Goal: Task Accomplishment & Management: Complete application form

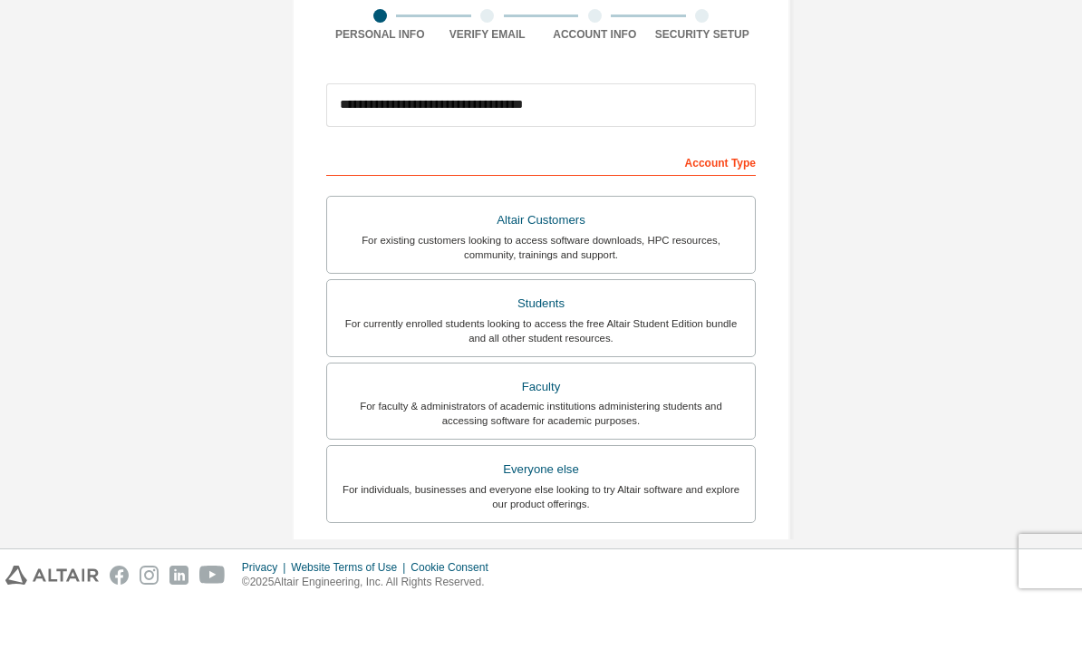
scroll to position [58, 0]
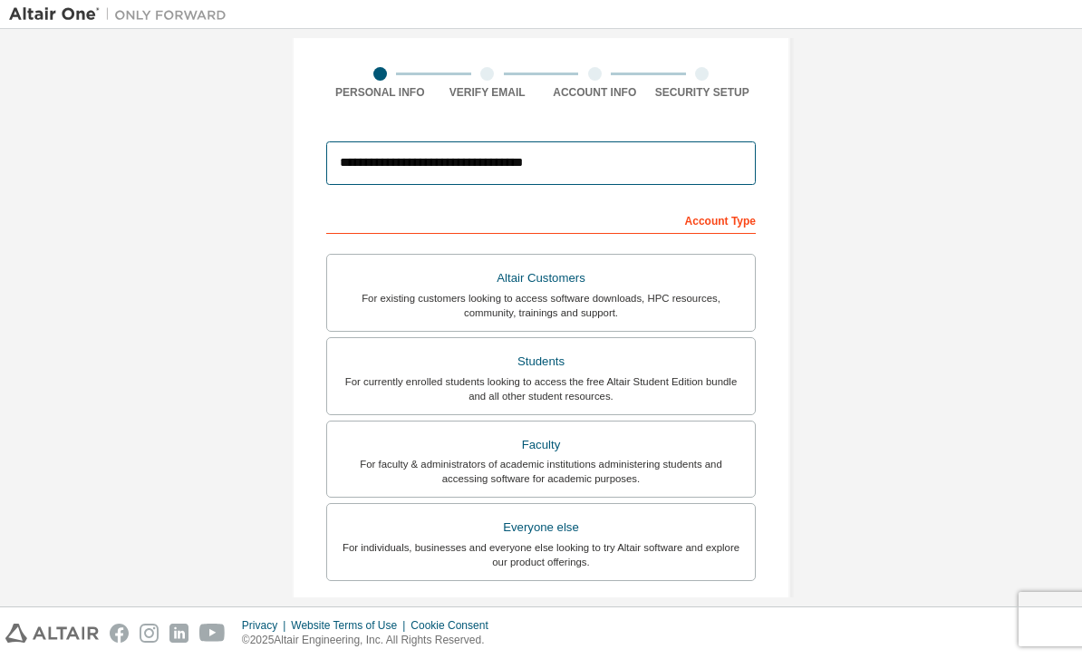
type input "**********"
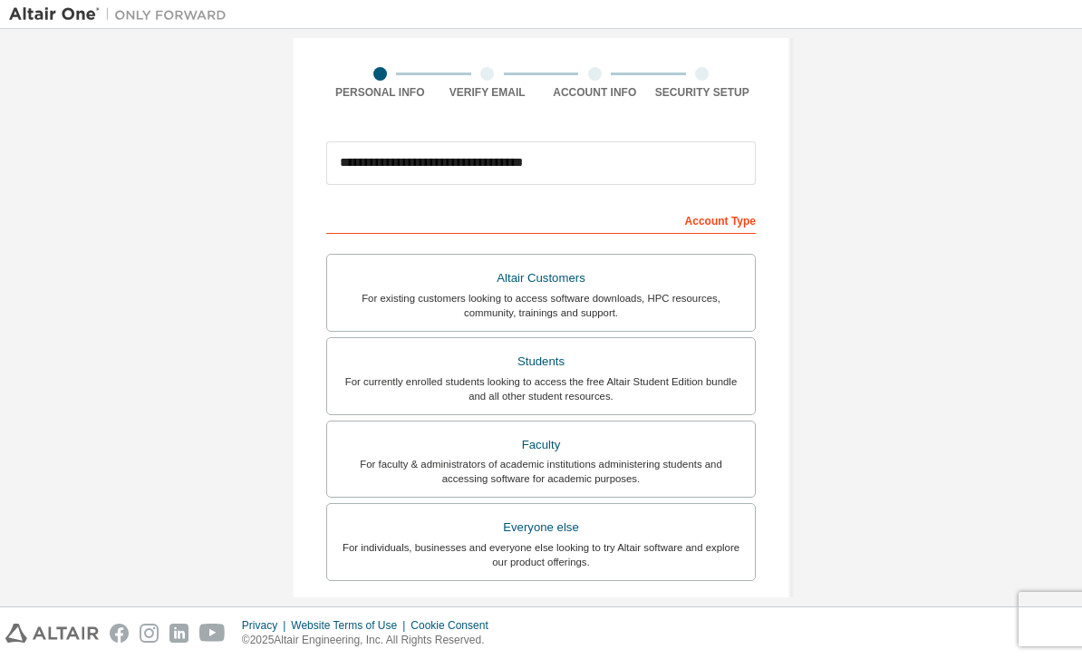
click at [631, 374] on div "For currently enrolled students looking to access the free Altair Student Editi…" at bounding box center [541, 388] width 406 height 29
click at [630, 374] on div "For currently enrolled students looking to access the free Altair Student Editi…" at bounding box center [541, 388] width 406 height 29
click at [624, 374] on div "For currently enrolled students looking to access the free Altair Student Editi…" at bounding box center [541, 388] width 406 height 29
click at [622, 349] on div "Students" at bounding box center [541, 361] width 406 height 25
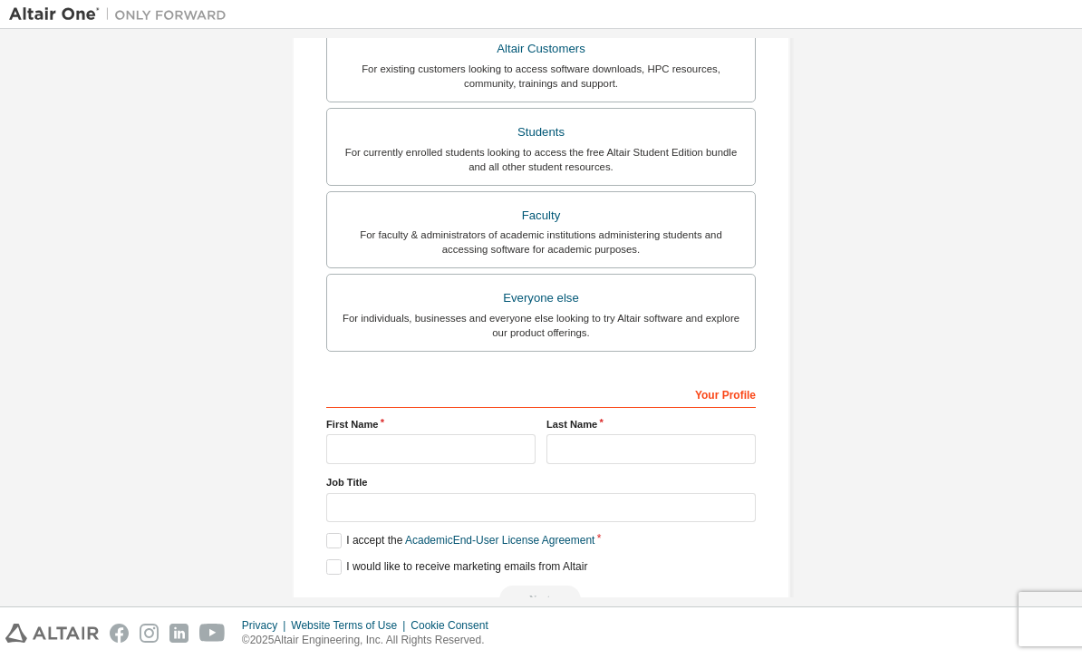
scroll to position [350, 0]
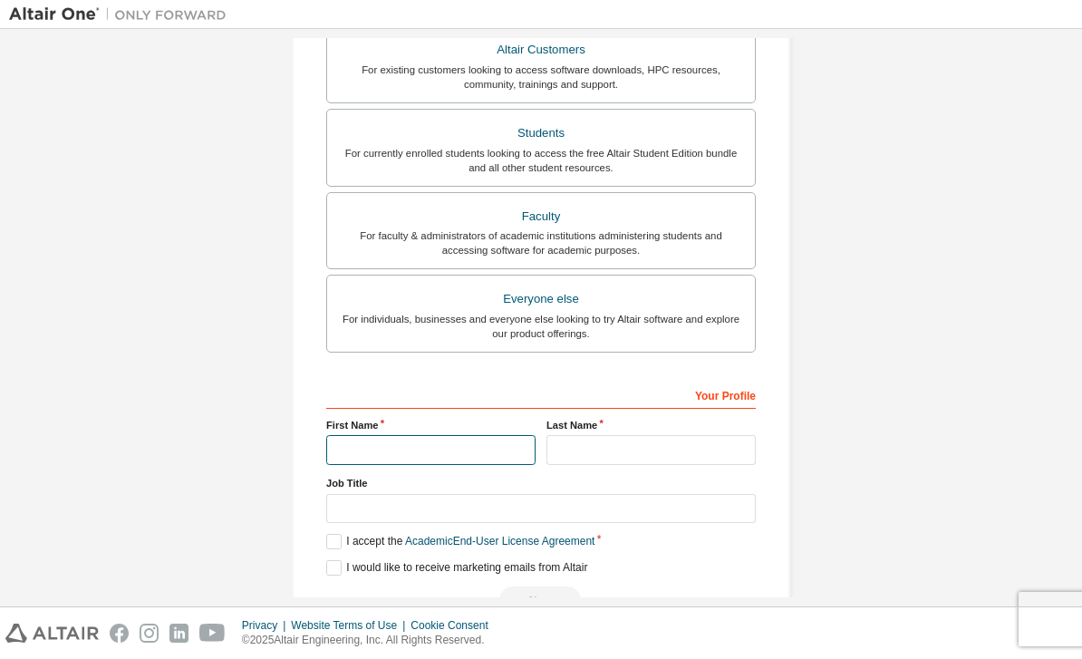
click at [482, 435] on input "text" at bounding box center [430, 450] width 209 height 30
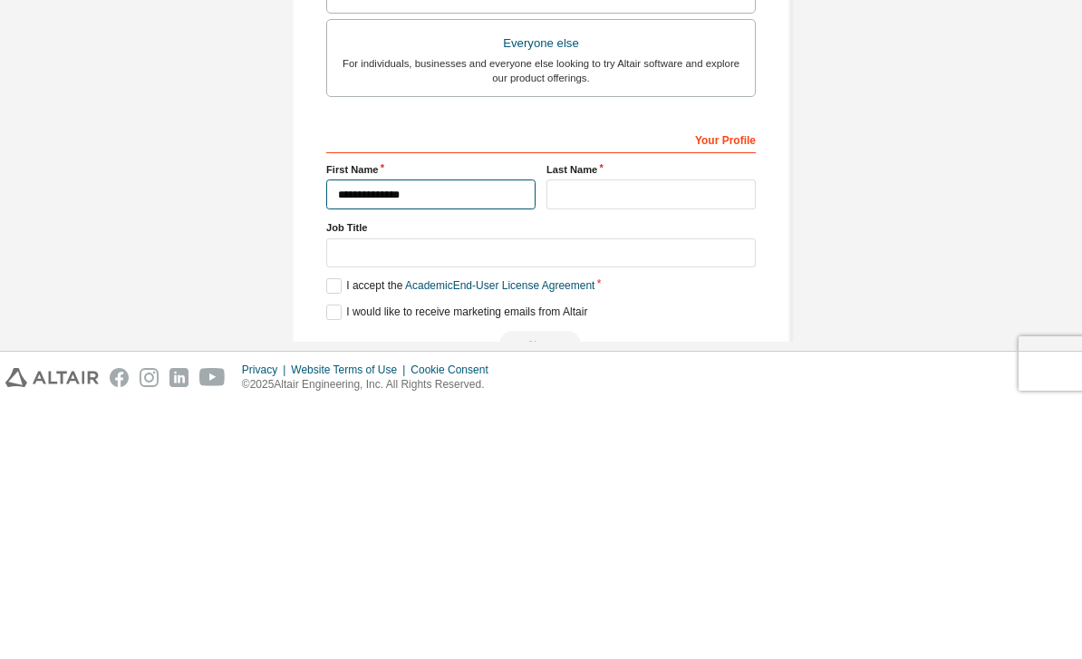
type input "**********"
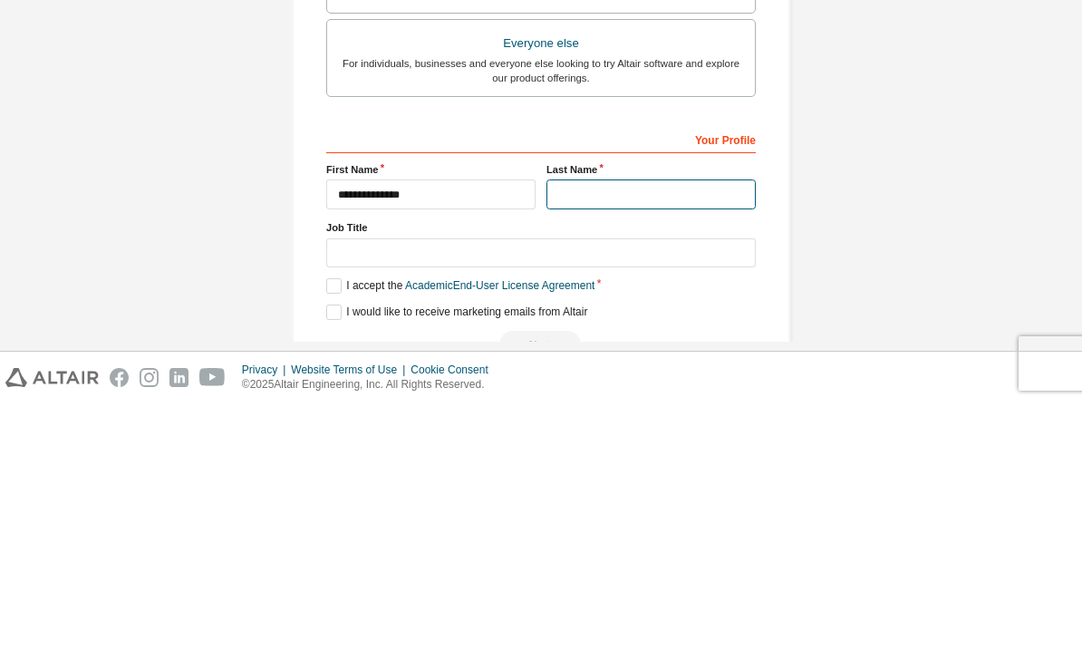
click at [726, 435] on input "text" at bounding box center [650, 450] width 209 height 30
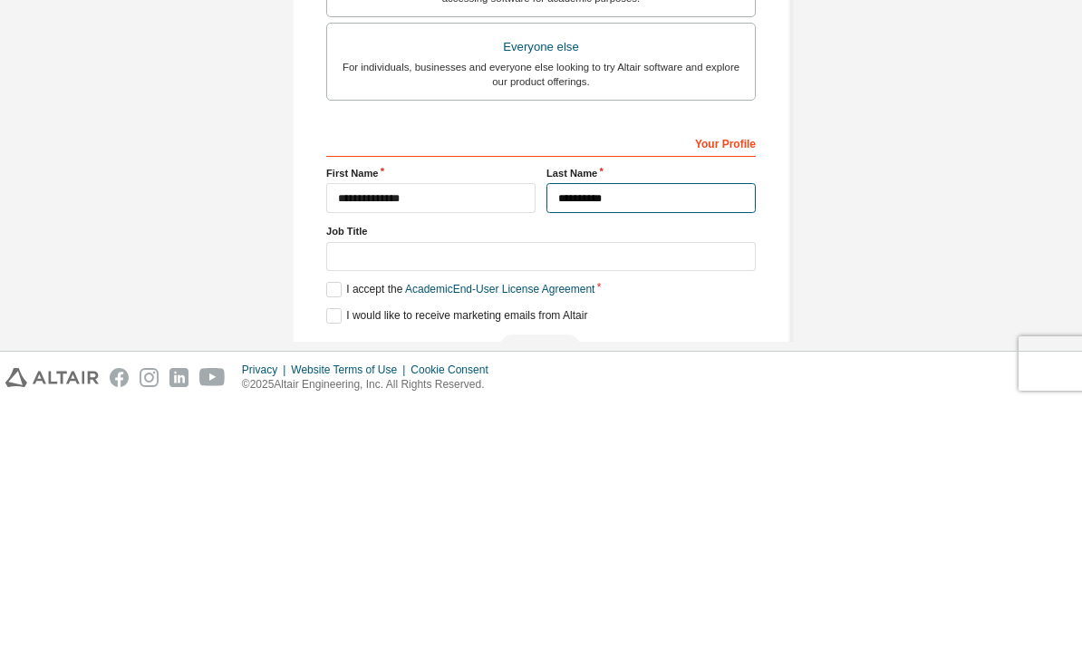
type input "**********"
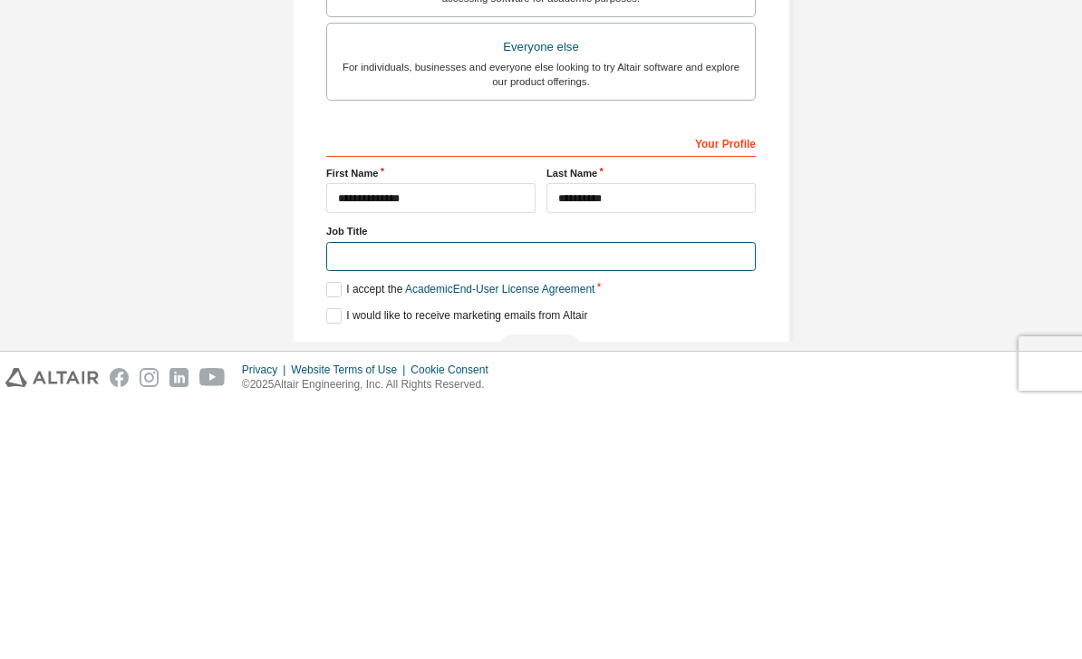
click at [363, 497] on input "text" at bounding box center [540, 512] width 429 height 30
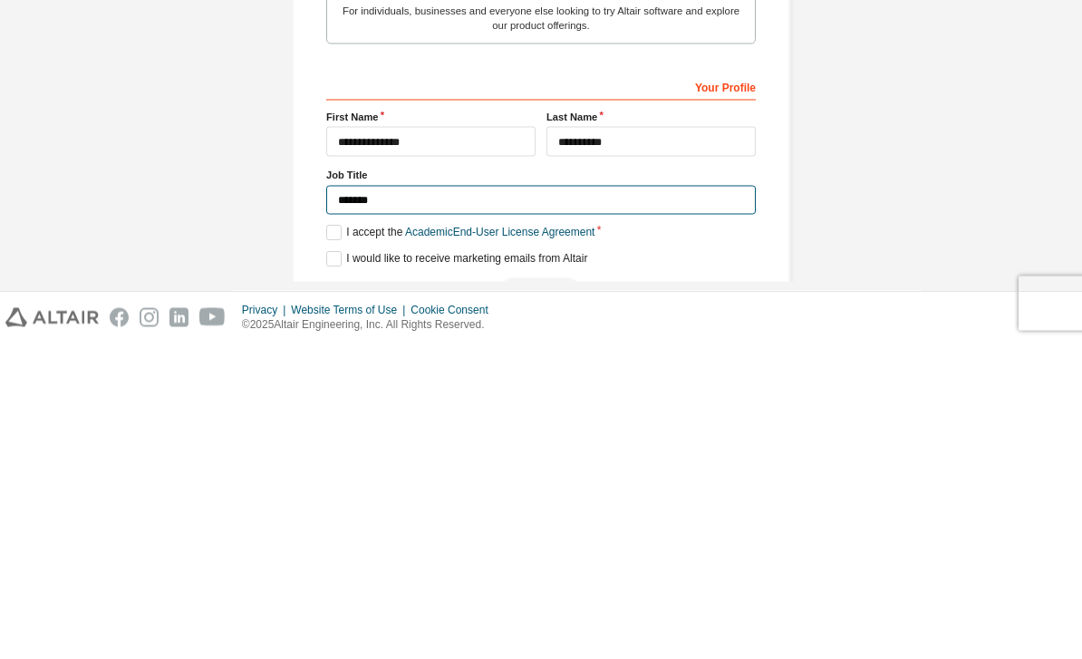
type input "*******"
click at [343, 541] on label "I accept the Academic End-User License Agreement" at bounding box center [460, 548] width 268 height 15
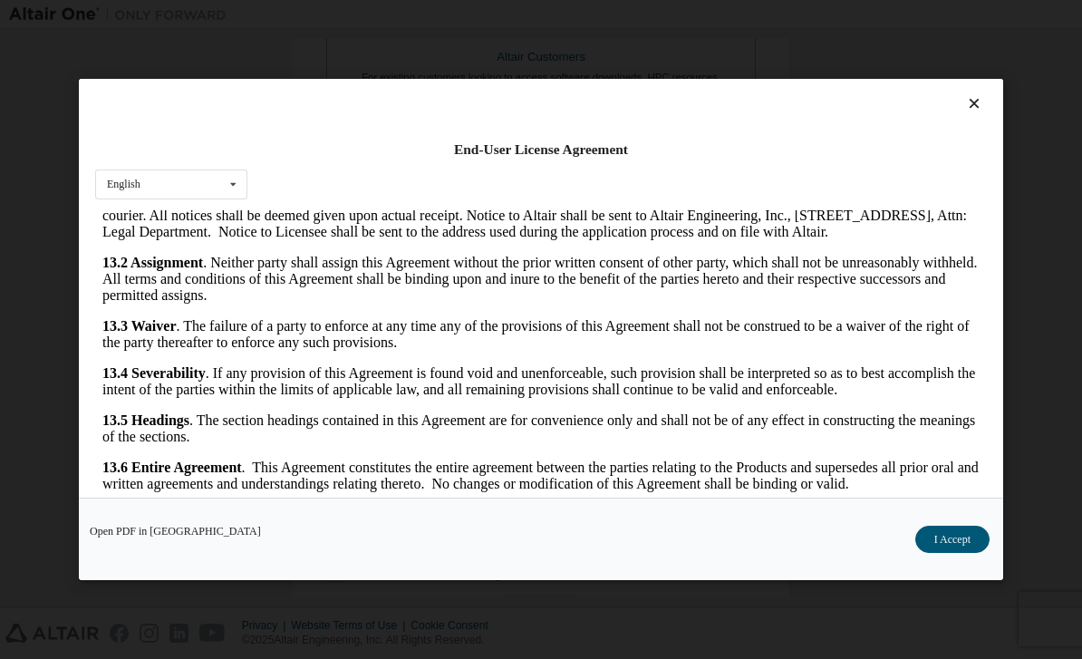
scroll to position [3341, 0]
click at [971, 553] on button "I Accept" at bounding box center [952, 538] width 74 height 27
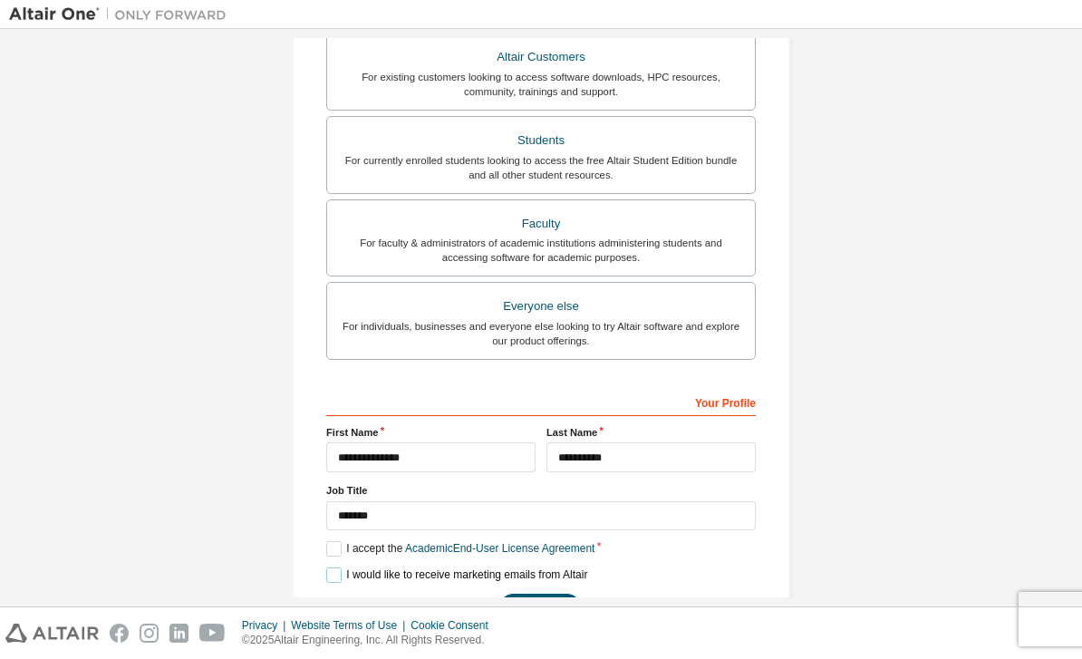
click at [344, 567] on label "I would like to receive marketing emails from Altair" at bounding box center [456, 574] width 261 height 15
click at [536, 593] on button "Next" at bounding box center [540, 606] width 82 height 27
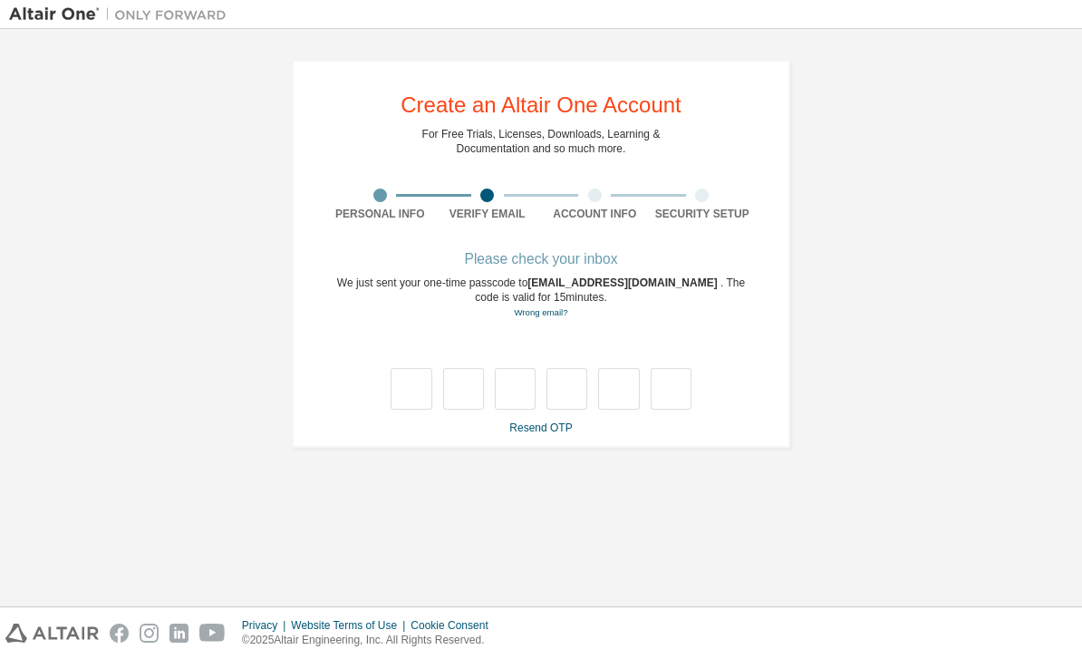
scroll to position [0, 0]
click at [423, 368] on input "text" at bounding box center [410, 389] width 41 height 42
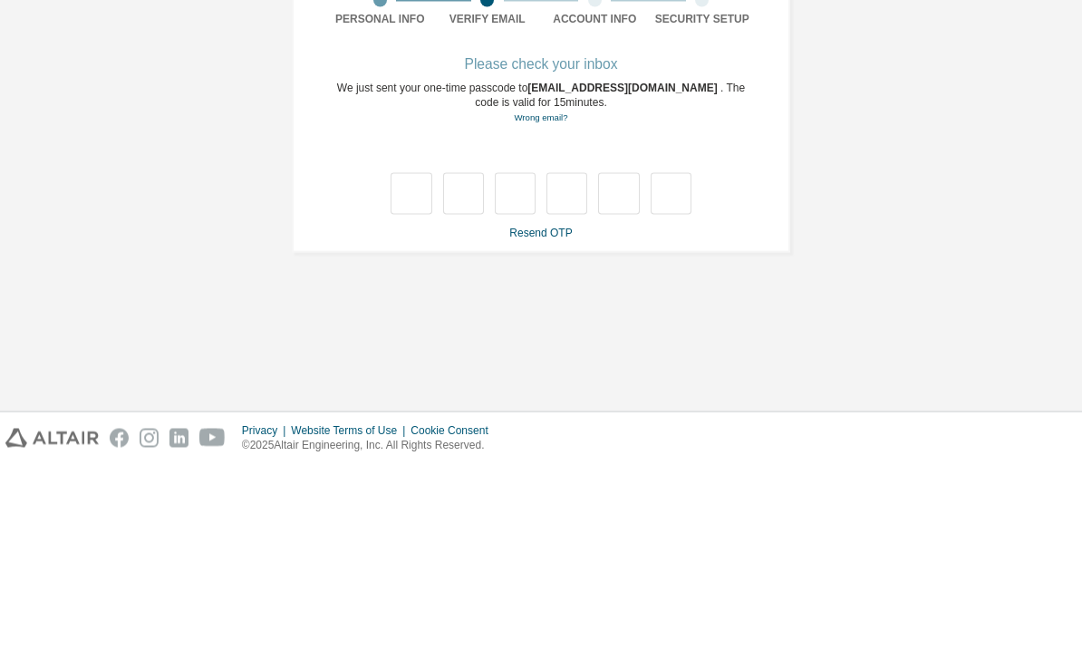
type input "*"
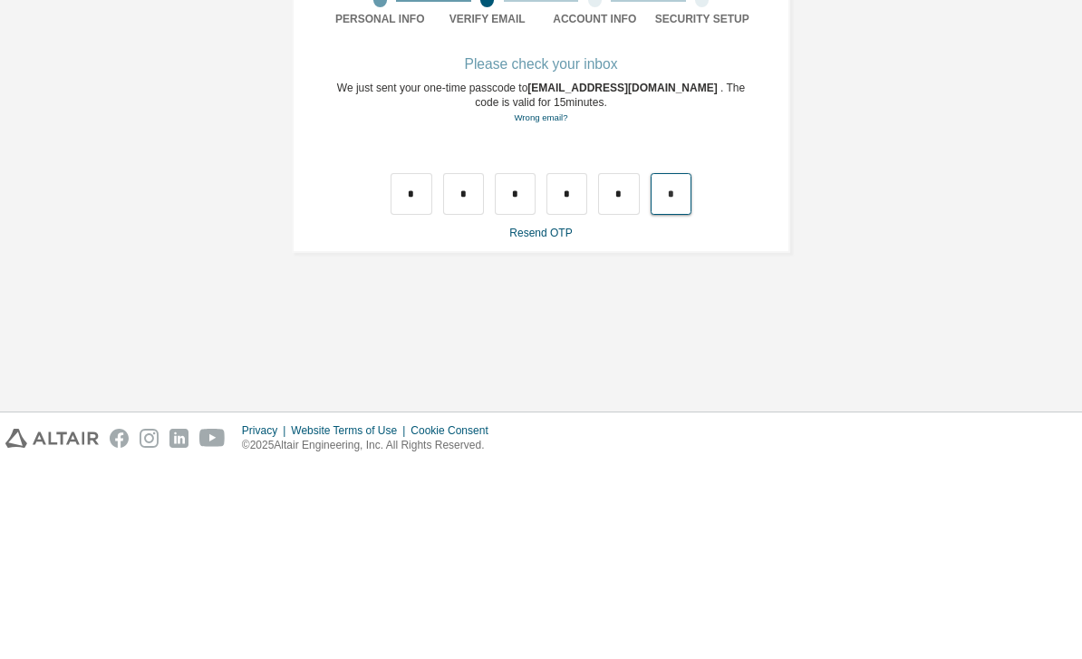
type input "*"
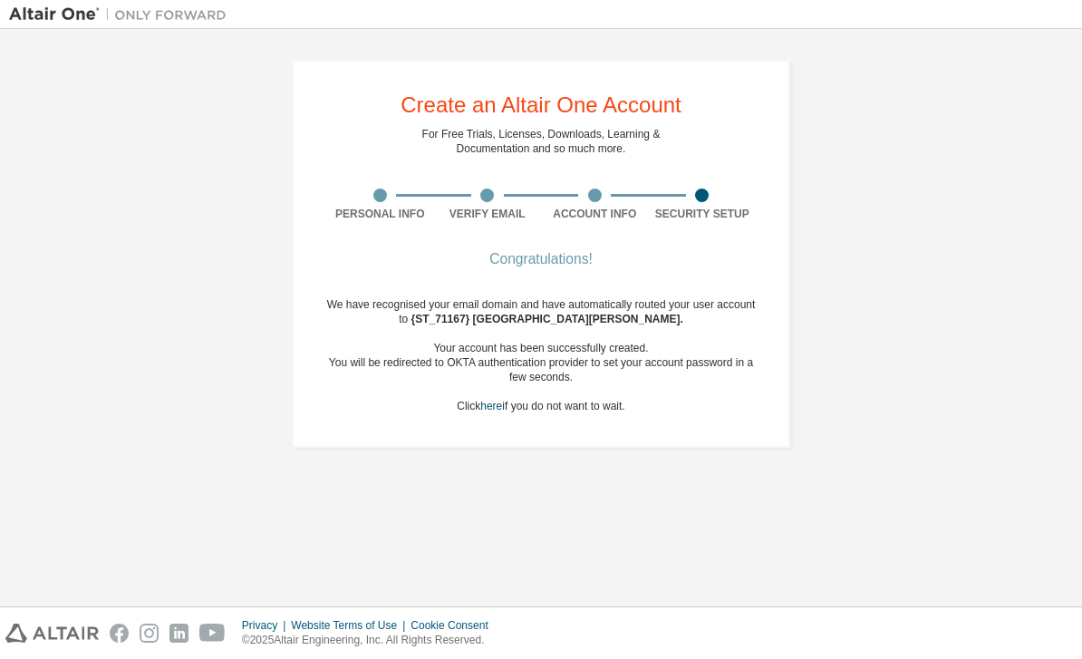
click at [769, 170] on div "Create an Altair One Account For Free Trials, Licenses, Downloads, Learning & D…" at bounding box center [541, 254] width 498 height 388
click at [730, 188] on div at bounding box center [703, 195] width 108 height 14
click at [724, 207] on div "Security Setup" at bounding box center [703, 214] width 108 height 14
click at [690, 188] on div at bounding box center [703, 195] width 108 height 14
